Goal: Information Seeking & Learning: Learn about a topic

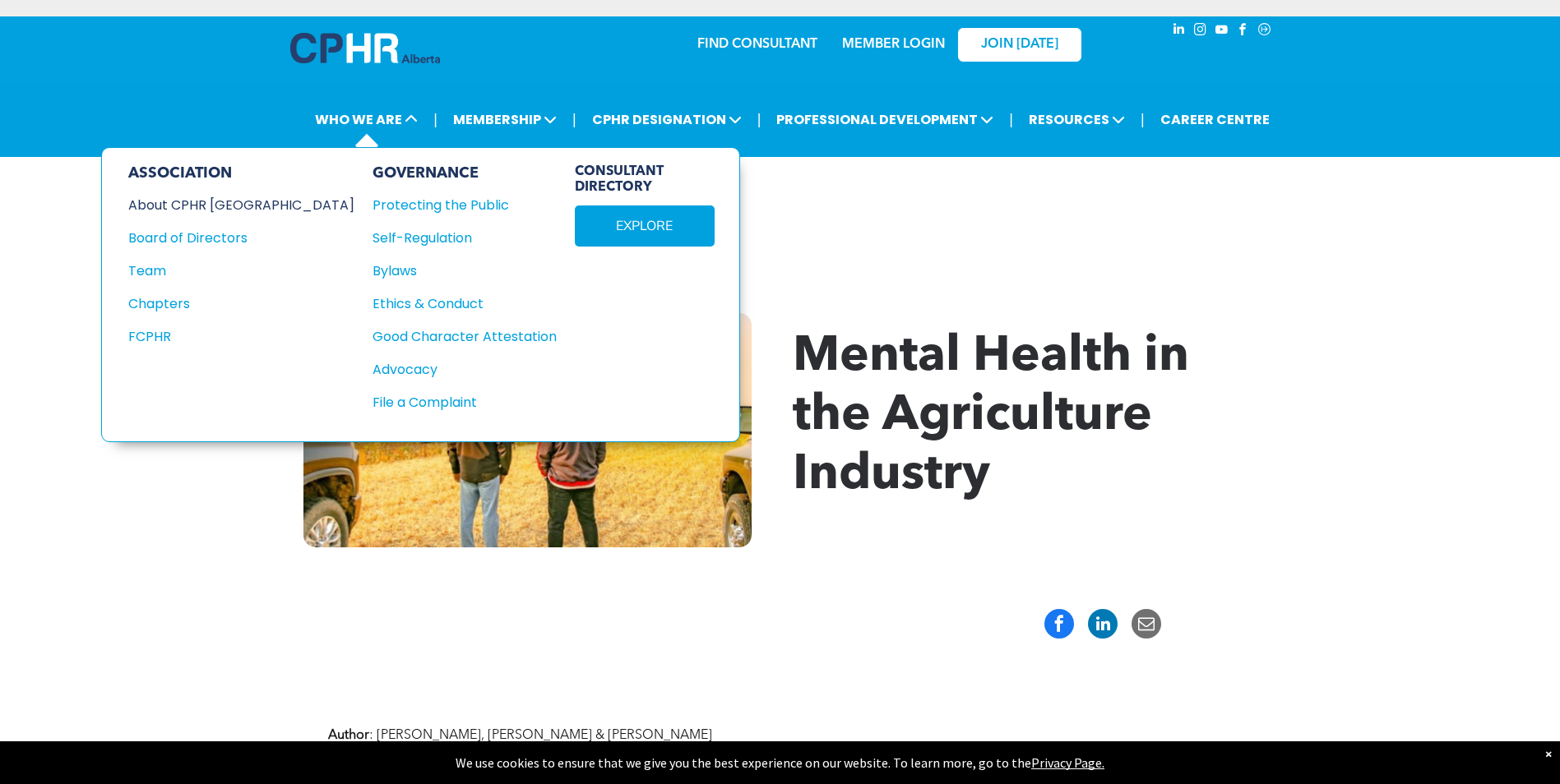
click at [208, 210] on div "About CPHR [GEOGRAPHIC_DATA]" at bounding box center [230, 205] width 204 height 20
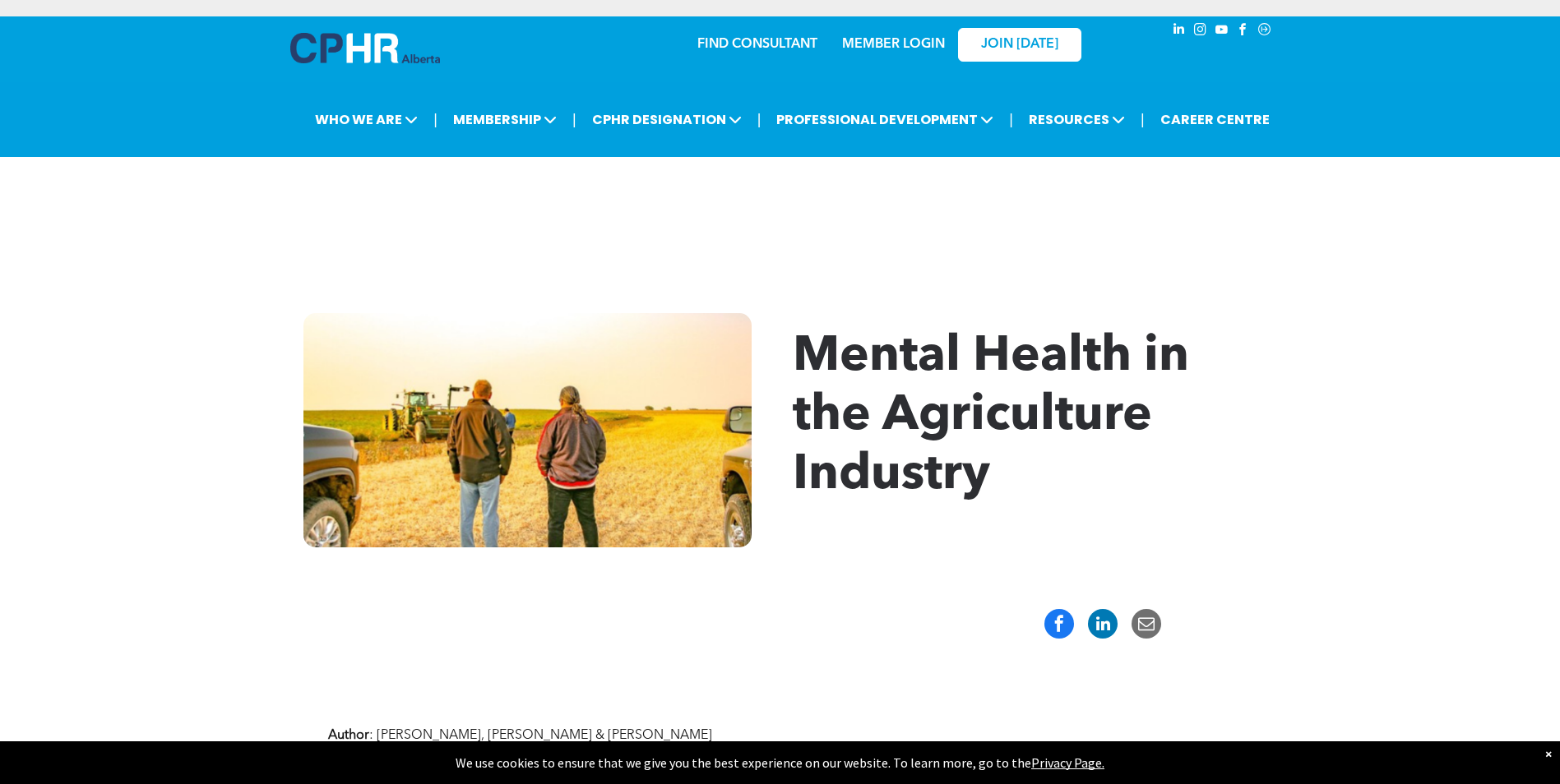
click at [1045, 419] on span "Mental Health in the Agriculture Industry" at bounding box center [991, 416] width 397 height 168
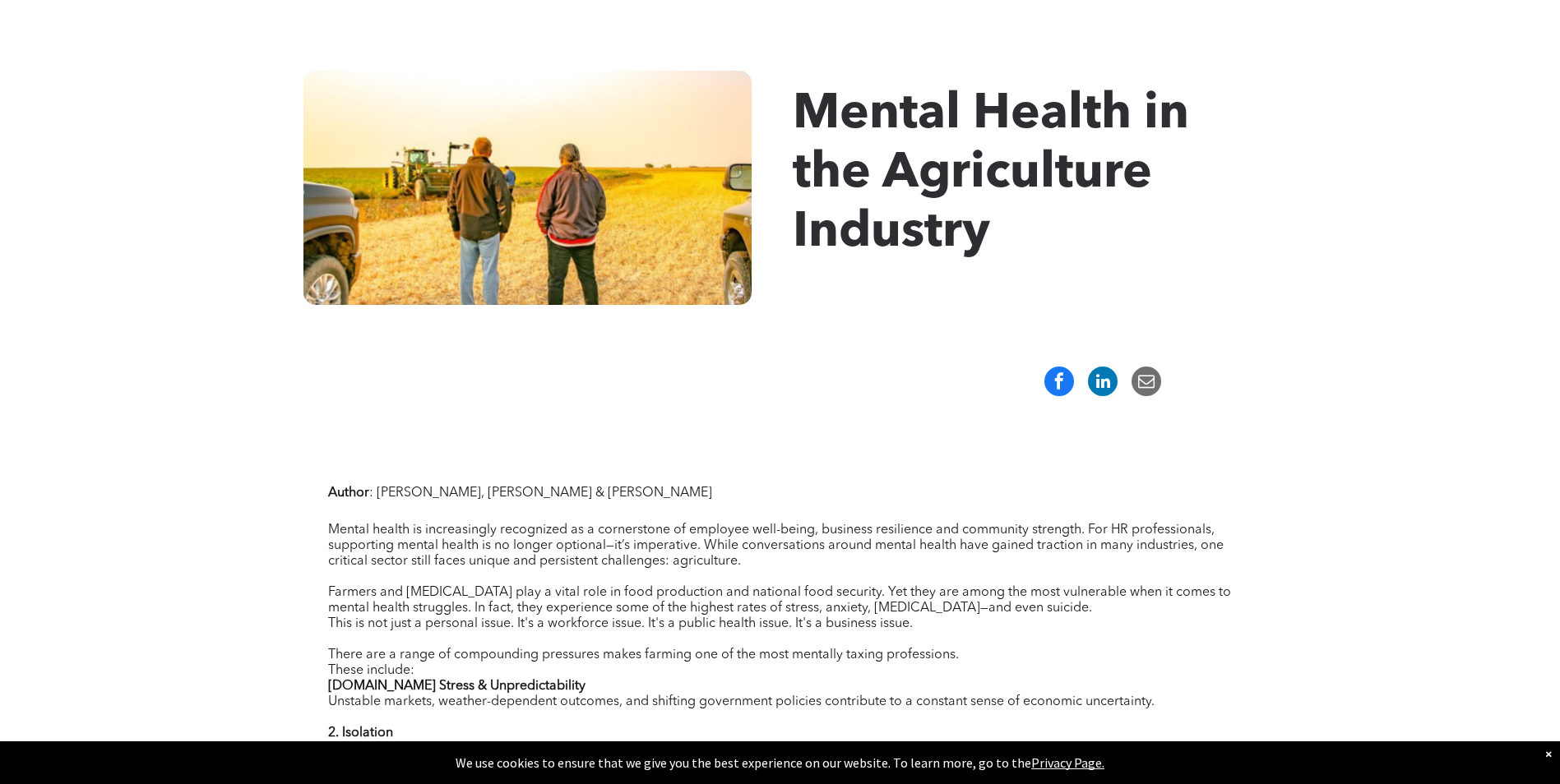
scroll to position [329, 0]
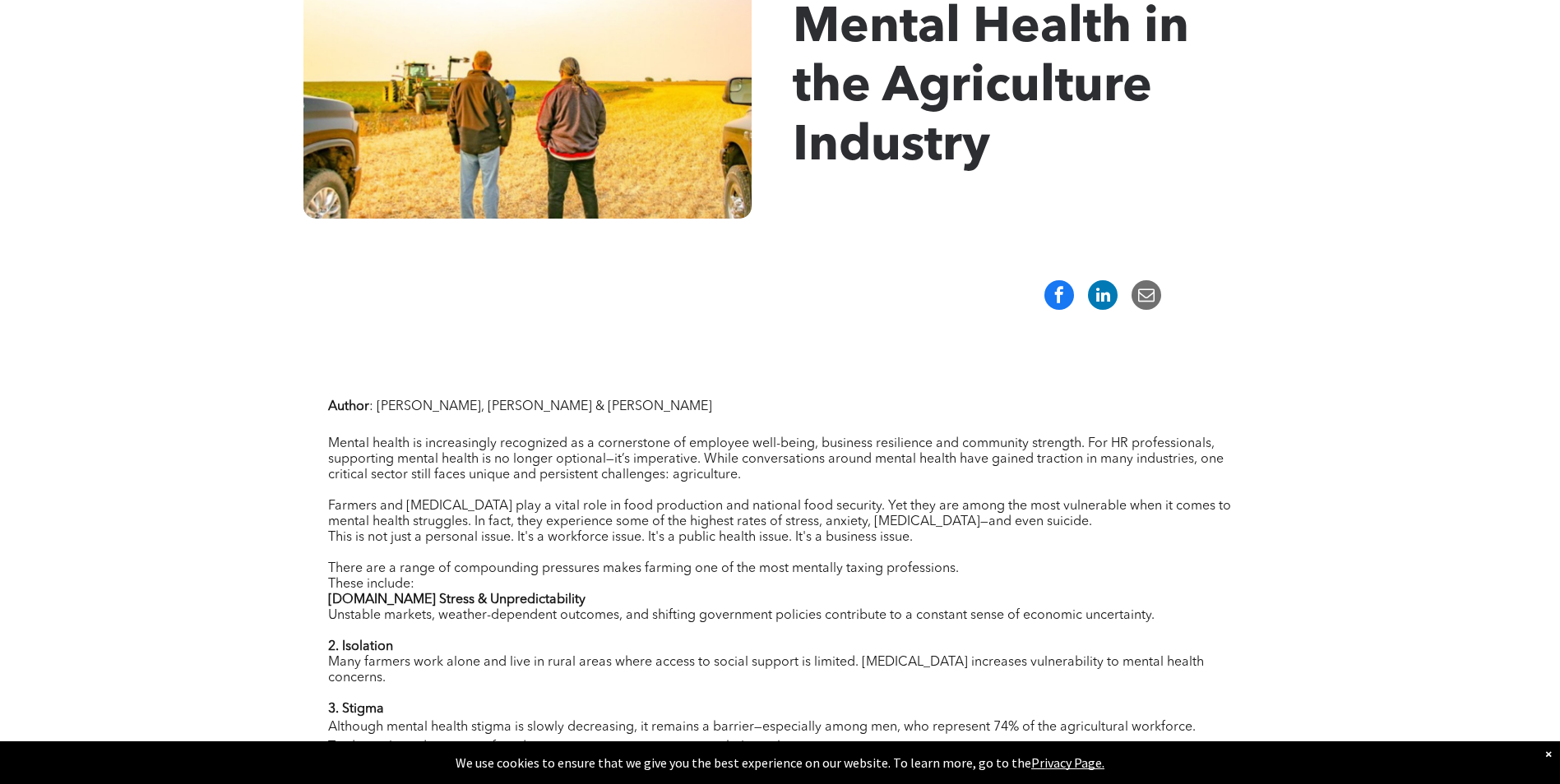
click at [934, 525] on span "Farmers and [MEDICAL_DATA] play a vital role in food production and national fo…" at bounding box center [780, 513] width 903 height 29
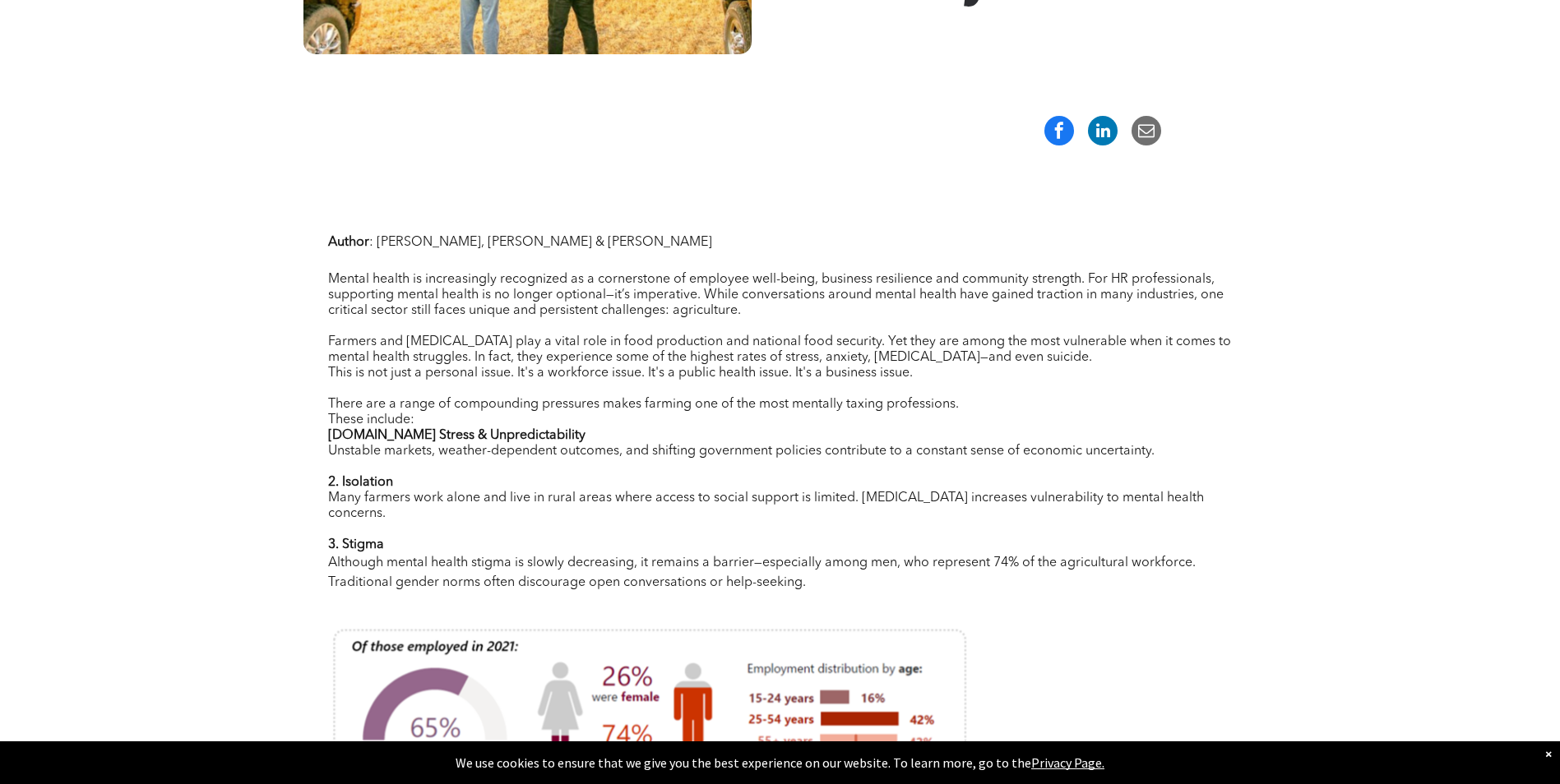
scroll to position [575, 0]
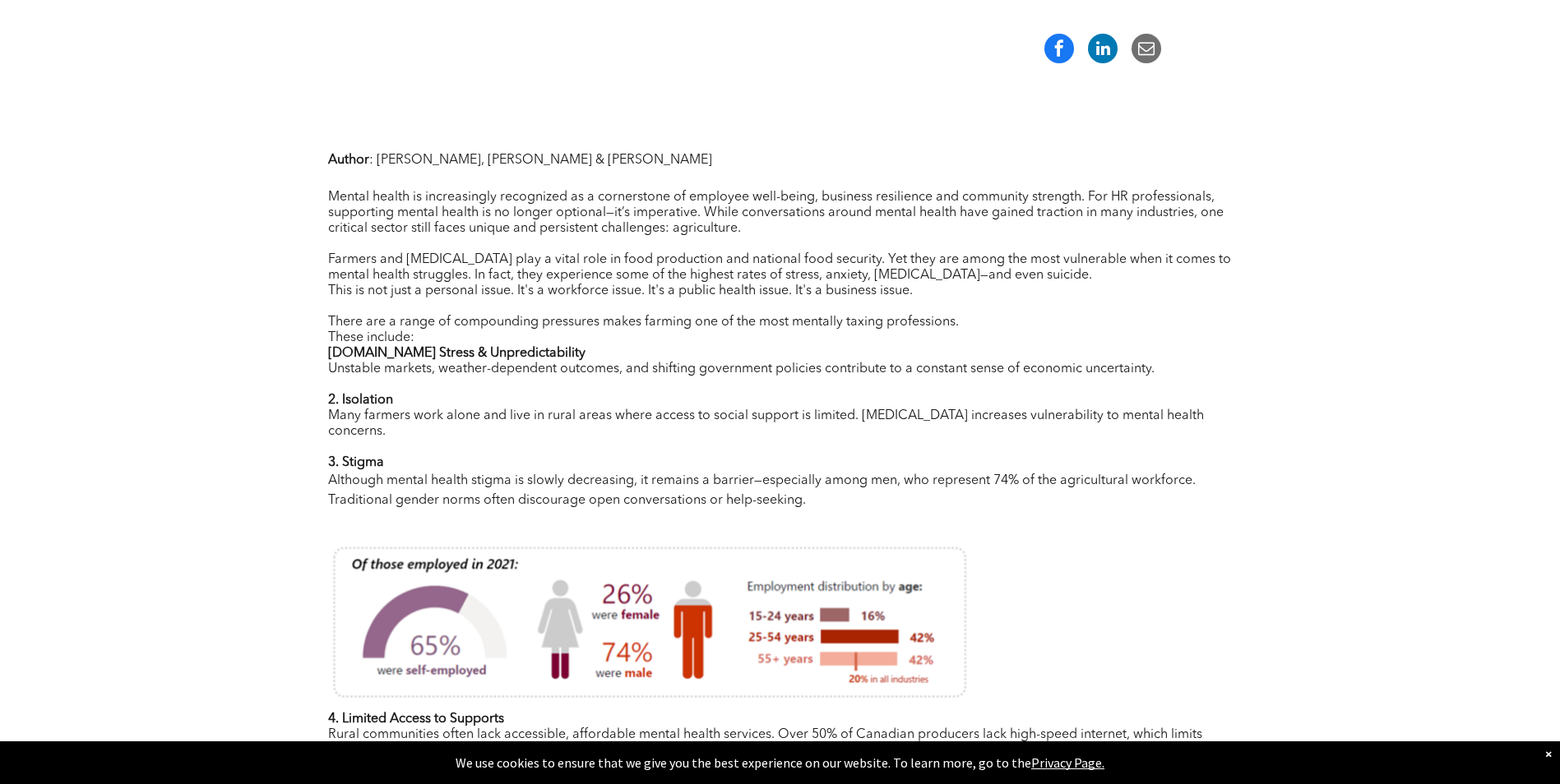
drag, startPoint x: 649, startPoint y: 266, endPoint x: 661, endPoint y: 270, distance: 12.6
click at [661, 270] on span "Farmers and [MEDICAL_DATA] play a vital role in food production and national fo…" at bounding box center [780, 267] width 903 height 29
click at [1004, 311] on p at bounding box center [780, 307] width 905 height 16
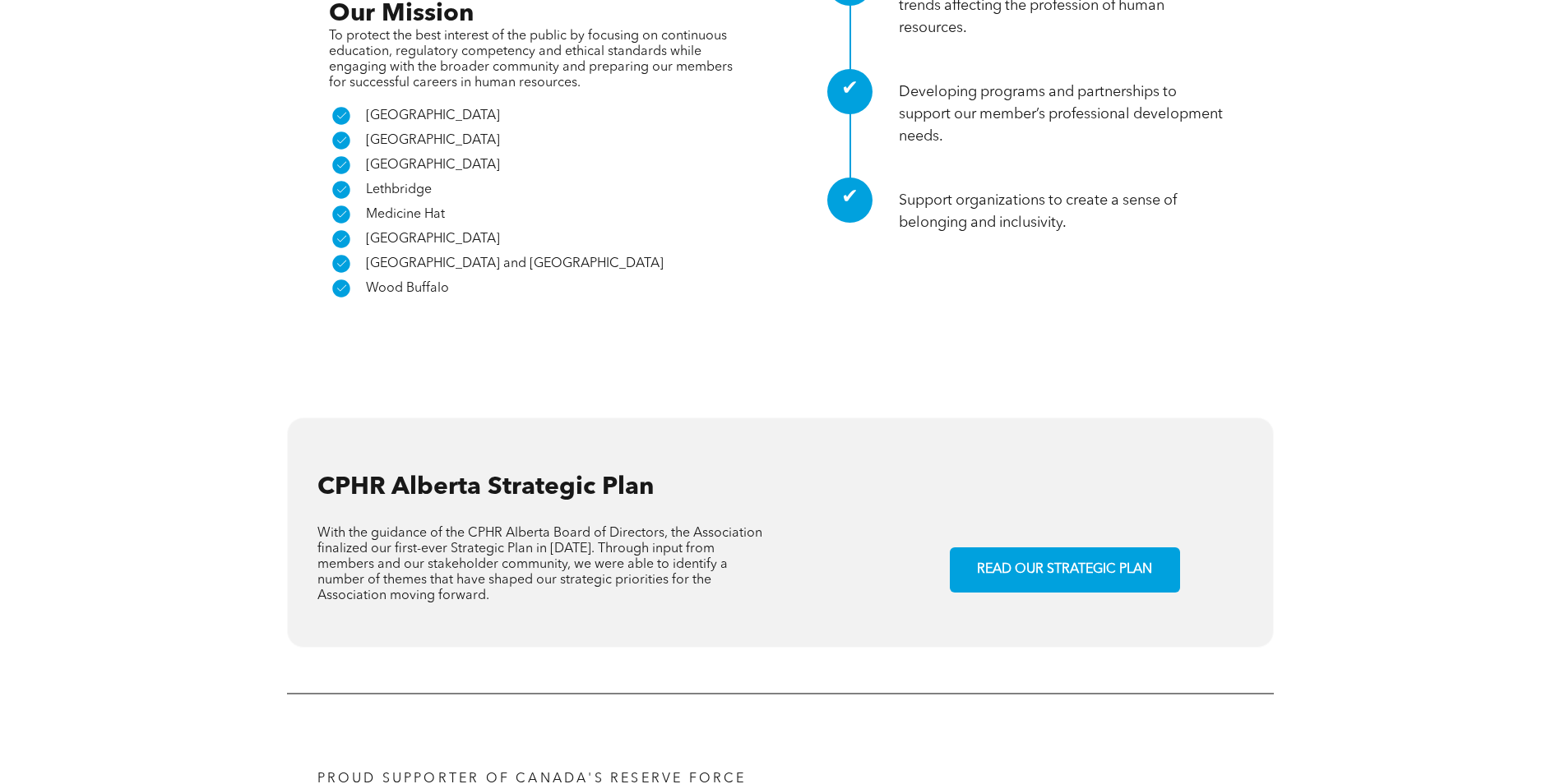
scroll to position [1069, 0]
